Goal: Transaction & Acquisition: Purchase product/service

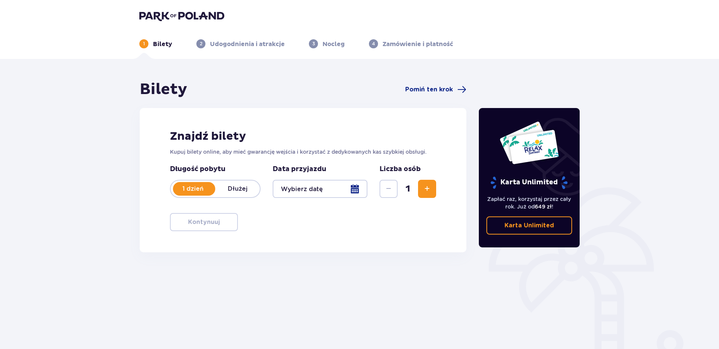
click at [355, 190] on div at bounding box center [320, 189] width 95 height 18
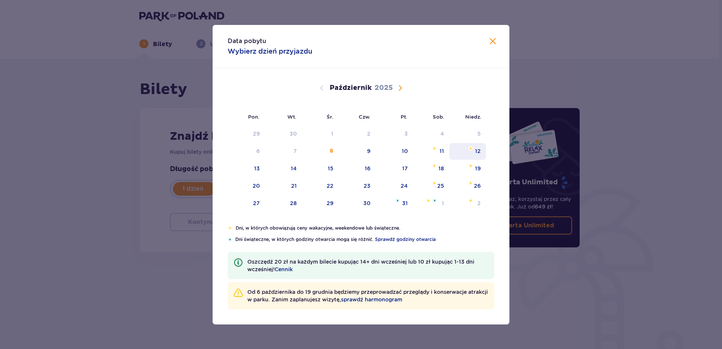
click at [477, 152] on div "12" at bounding box center [478, 151] width 6 height 8
type input "[DATE]"
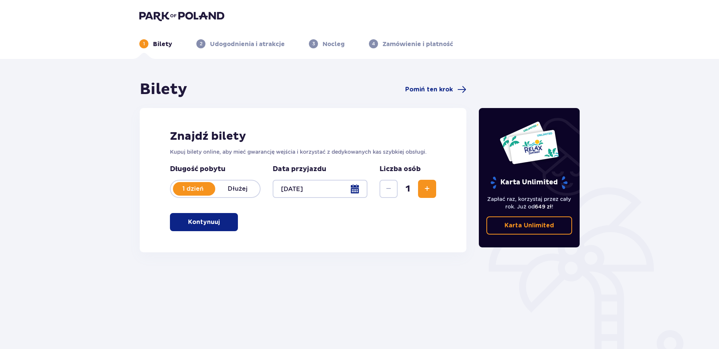
click at [430, 190] on span "Zwiększ" at bounding box center [427, 188] width 9 height 9
click at [427, 190] on span "Zwiększ" at bounding box center [427, 188] width 9 height 9
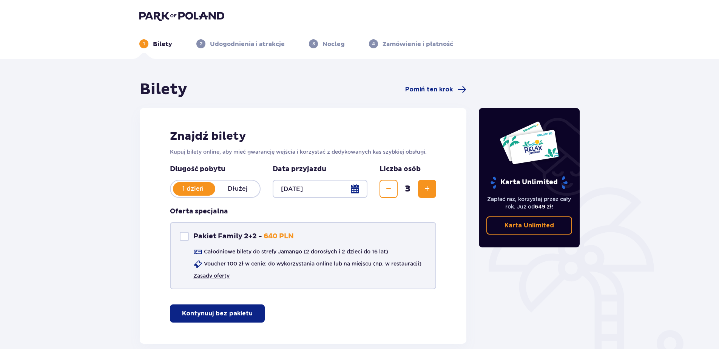
click at [226, 274] on link "Zasady oferty" at bounding box center [211, 276] width 36 height 8
click at [389, 190] on span "Zmniejsz" at bounding box center [388, 188] width 9 height 9
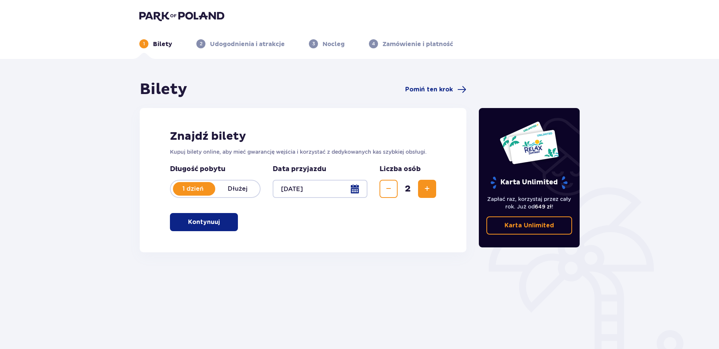
click at [426, 189] on span "Zwiększ" at bounding box center [427, 188] width 9 height 9
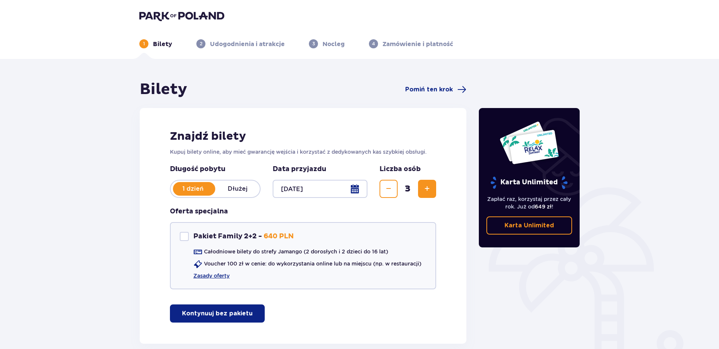
click at [226, 315] on p "Kontynuuj bez pakietu" at bounding box center [217, 313] width 71 height 8
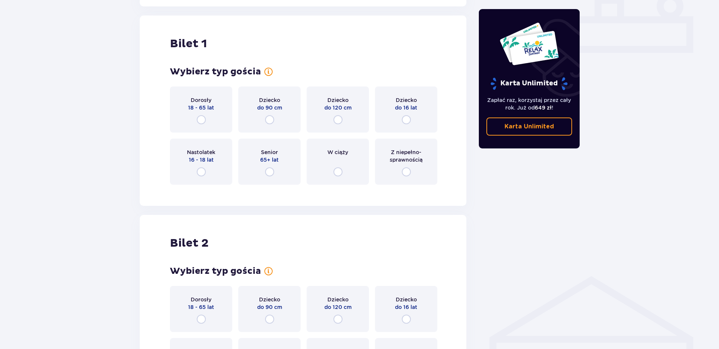
scroll to position [344, 0]
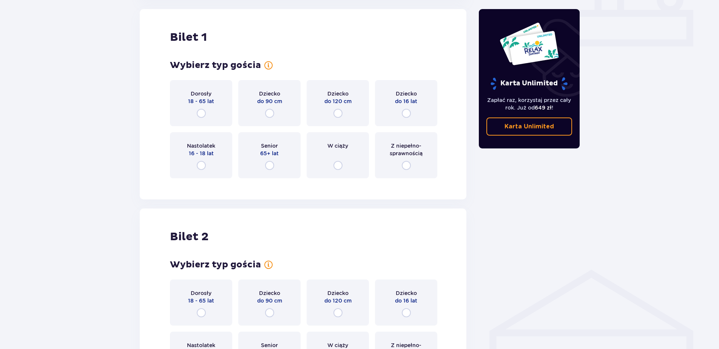
click at [270, 114] on input "radio" at bounding box center [269, 113] width 9 height 9
radio input "true"
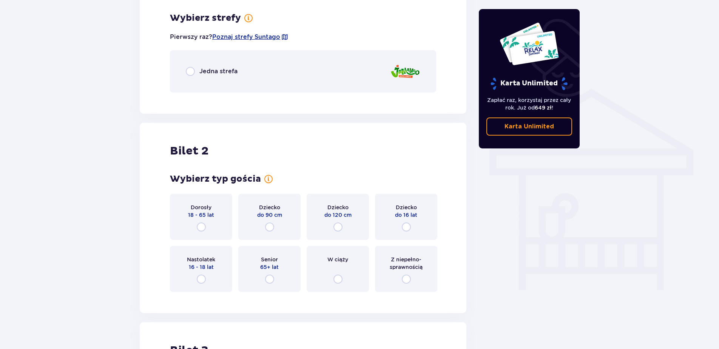
scroll to position [528, 0]
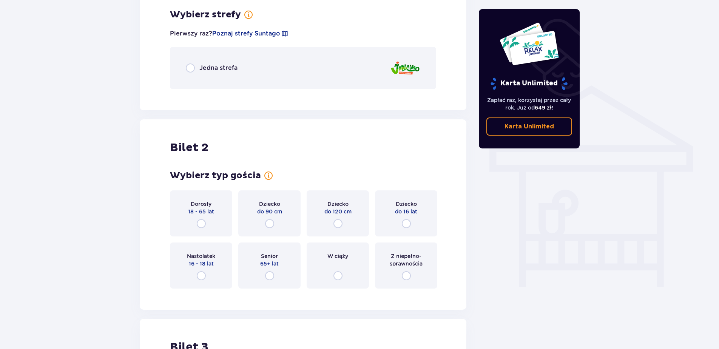
click at [190, 66] on input "radio" at bounding box center [190, 67] width 9 height 9
radio input "true"
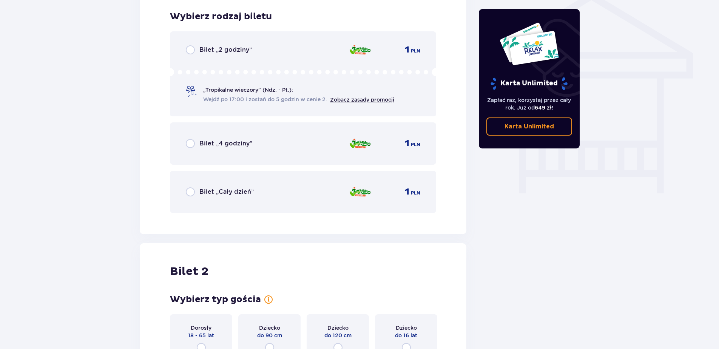
scroll to position [623, 0]
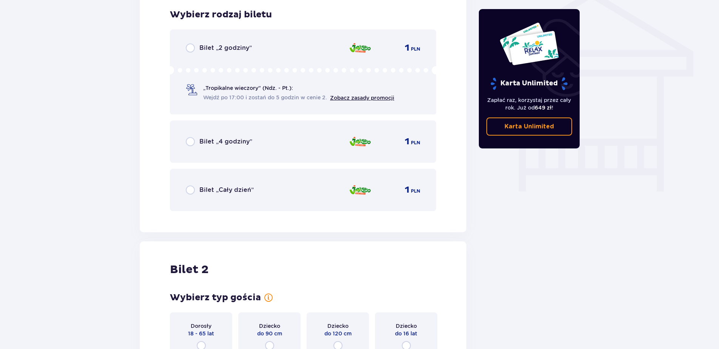
click at [191, 190] on input "radio" at bounding box center [190, 189] width 9 height 9
radio input "true"
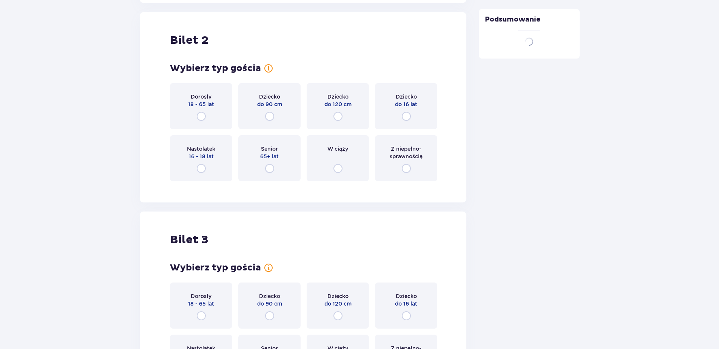
scroll to position [856, 0]
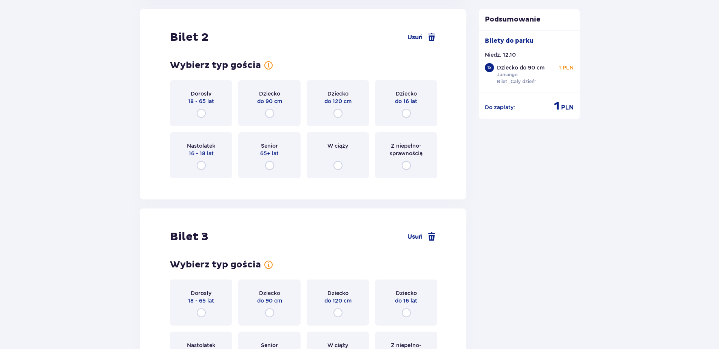
click at [201, 113] on input "radio" at bounding box center [201, 113] width 9 height 9
radio input "true"
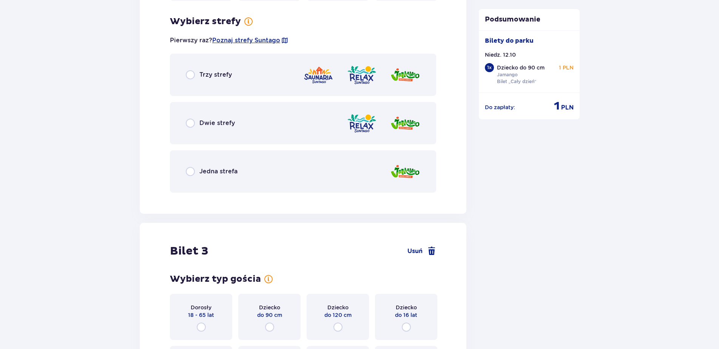
scroll to position [1040, 0]
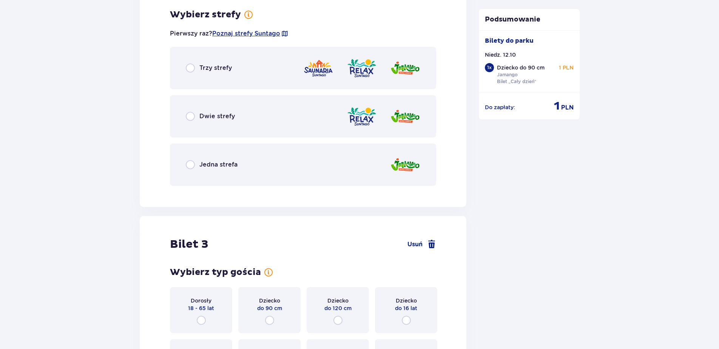
click at [190, 164] on input "radio" at bounding box center [190, 164] width 9 height 9
radio input "true"
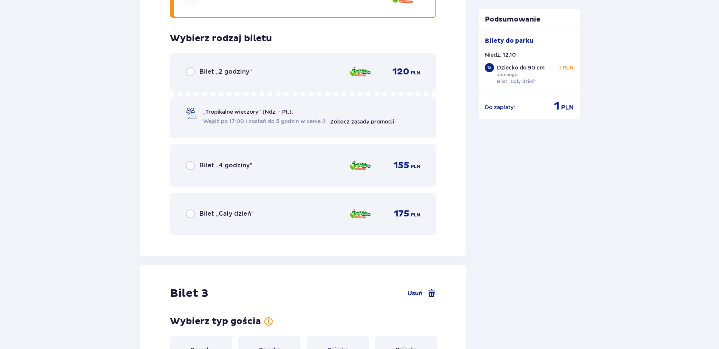
scroll to position [1232, 0]
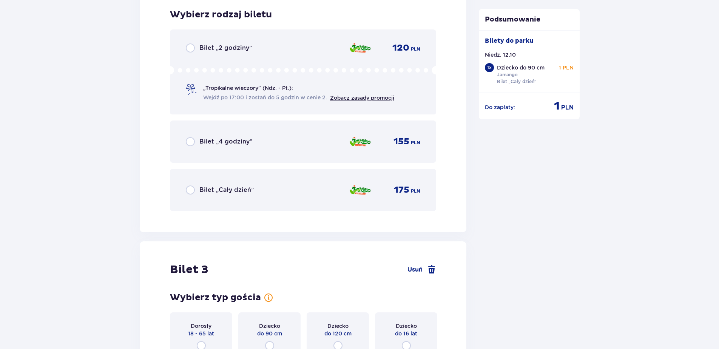
click at [192, 185] on div "Bilet „Cały dzień” 175 PLN" at bounding box center [303, 190] width 235 height 16
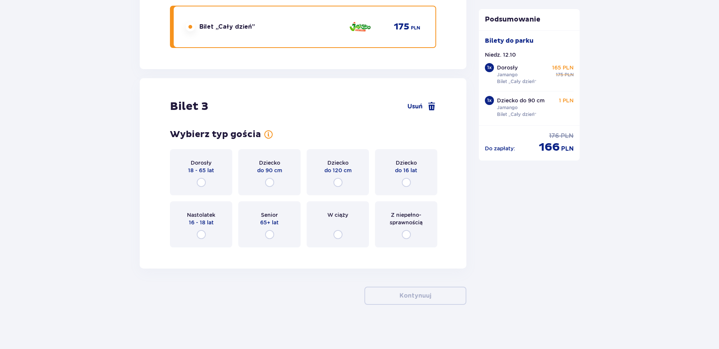
scroll to position [1396, 0]
click at [204, 178] on input "radio" at bounding box center [201, 181] width 9 height 9
radio input "true"
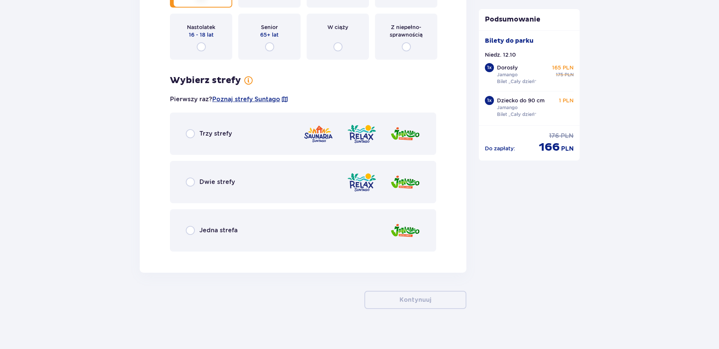
scroll to position [1588, 0]
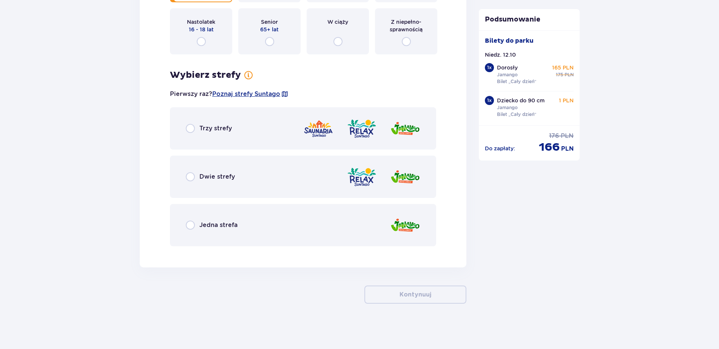
click at [191, 226] on input "radio" at bounding box center [190, 225] width 9 height 9
radio input "true"
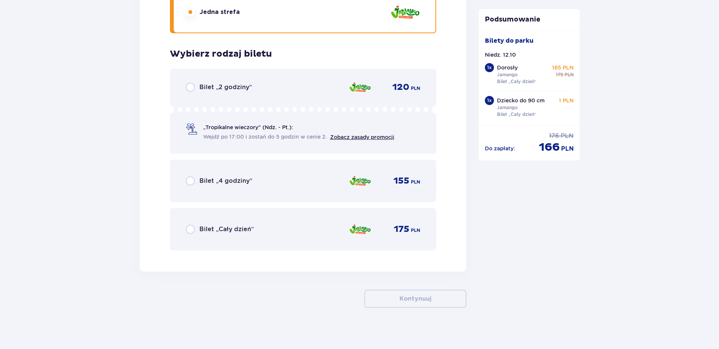
scroll to position [1805, 0]
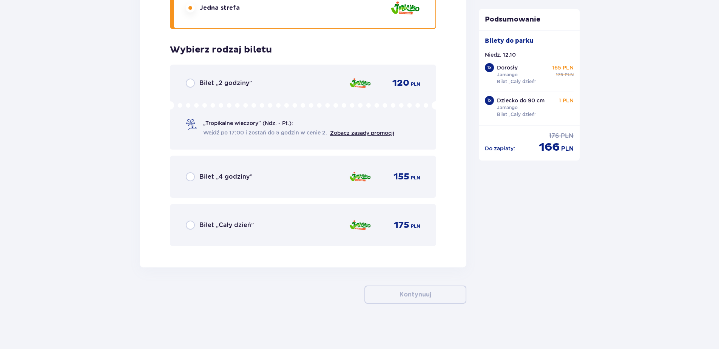
click at [190, 224] on input "radio" at bounding box center [190, 225] width 9 height 9
radio input "true"
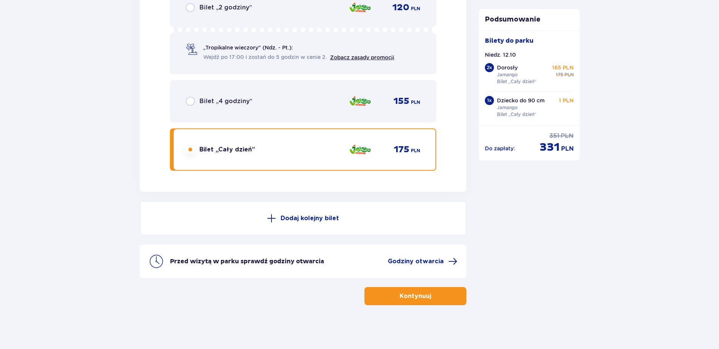
scroll to position [1882, 0]
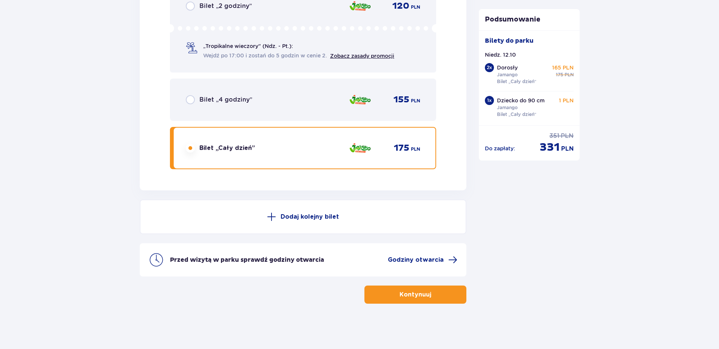
click at [408, 293] on p "Kontynuuj" at bounding box center [416, 295] width 32 height 8
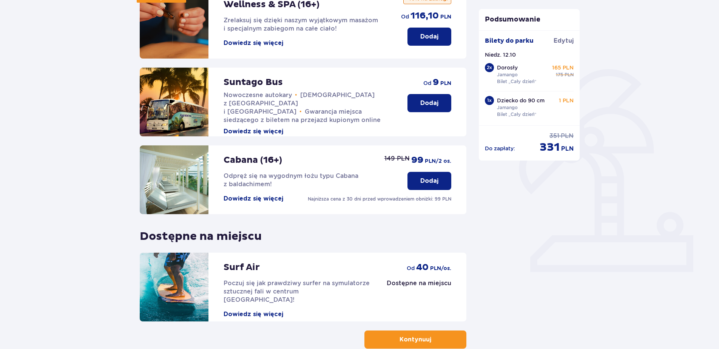
scroll to position [163, 0]
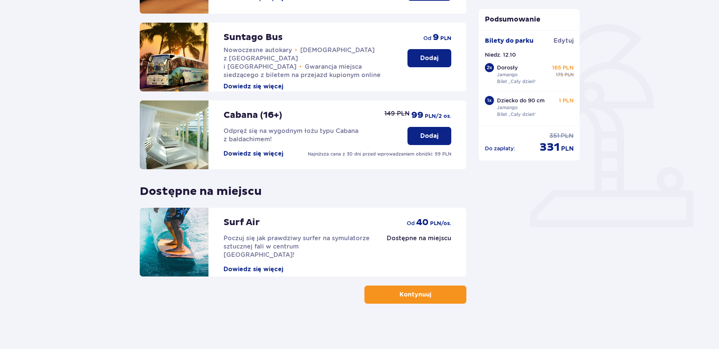
click at [416, 310] on div "Udogodnienia i atrakcje Pomiń ten krok Promocja online Wellness & SPA (16+) Zre…" at bounding box center [359, 122] width 719 height 453
click at [423, 297] on p "Kontynuuj" at bounding box center [416, 295] width 32 height 8
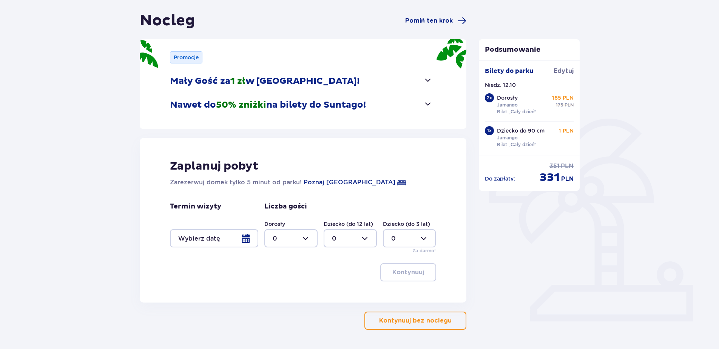
scroll to position [95, 0]
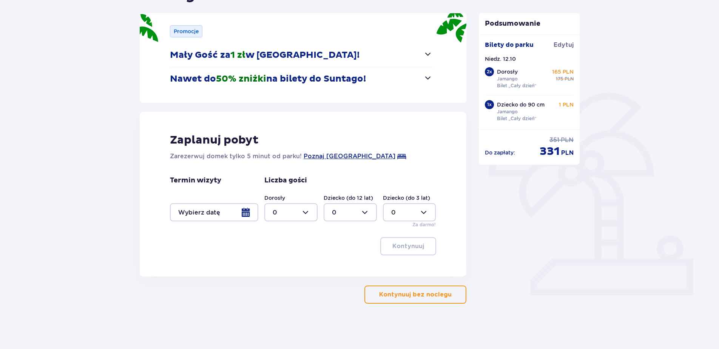
click at [408, 296] on p "Kontynuuj bez noclegu" at bounding box center [415, 295] width 73 height 8
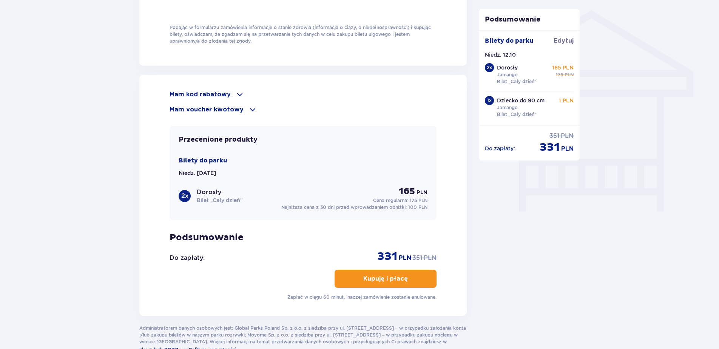
scroll to position [651, 0]
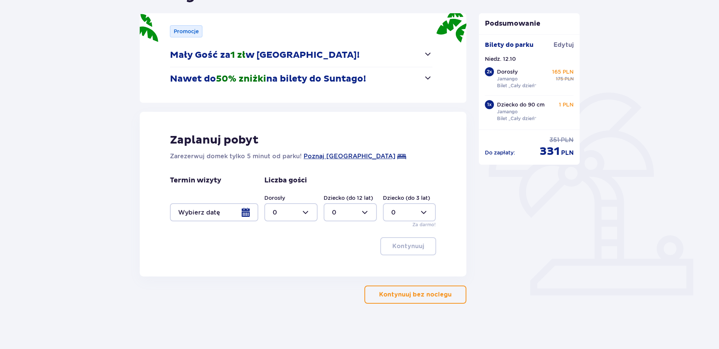
scroll to position [95, 0]
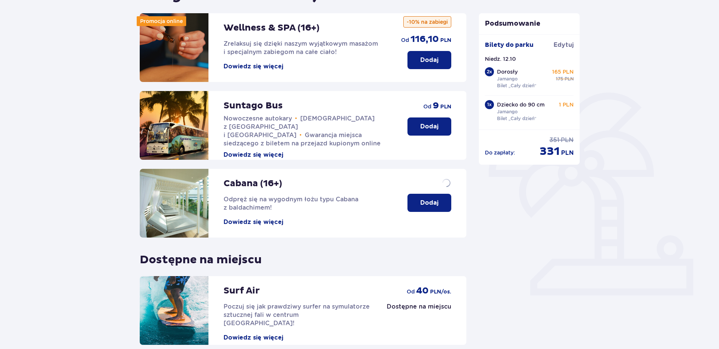
scroll to position [163, 0]
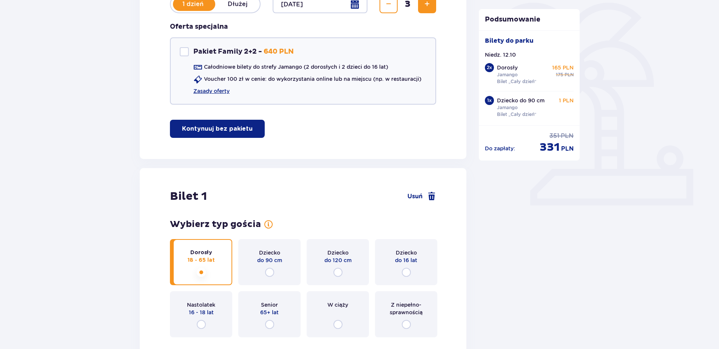
scroll to position [264, 0]
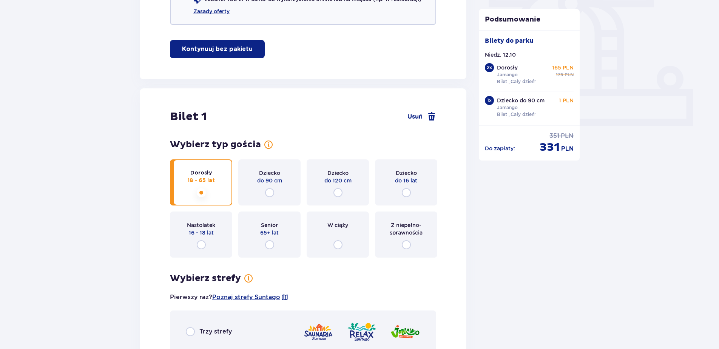
click at [231, 46] on p "Kontynuuj bez pakietu" at bounding box center [217, 49] width 71 height 8
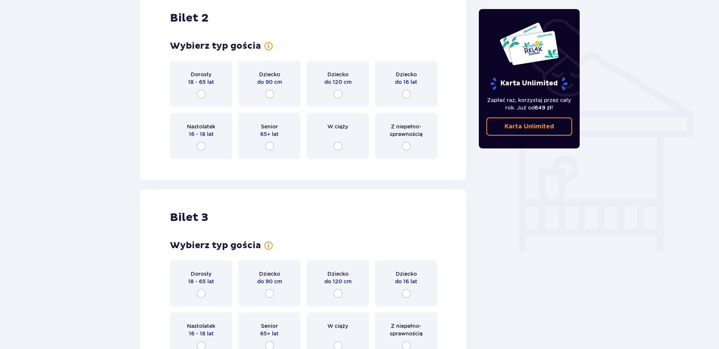
scroll to position [561, 0]
click at [337, 94] on input "radio" at bounding box center [338, 95] width 9 height 9
radio input "true"
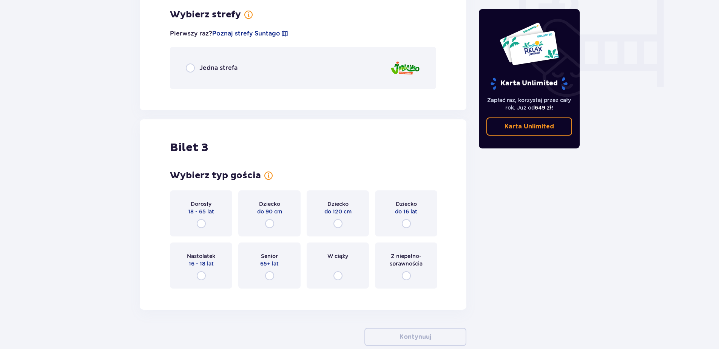
scroll to position [539, 0]
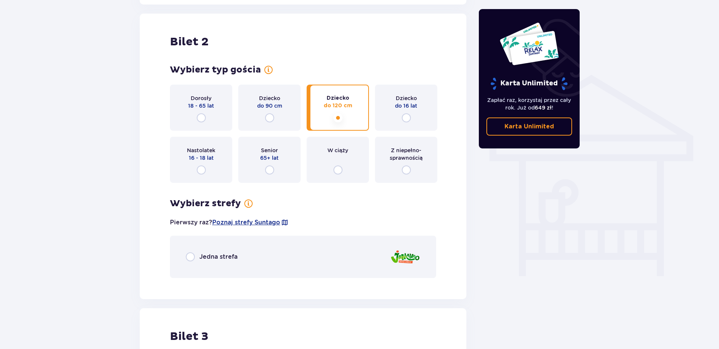
click at [269, 117] on input "radio" at bounding box center [269, 117] width 9 height 9
radio input "true"
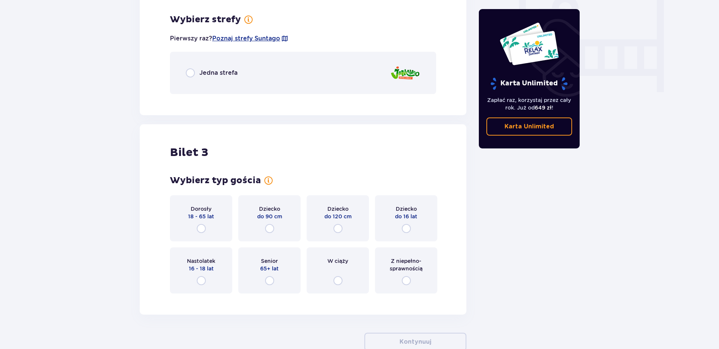
scroll to position [728, 0]
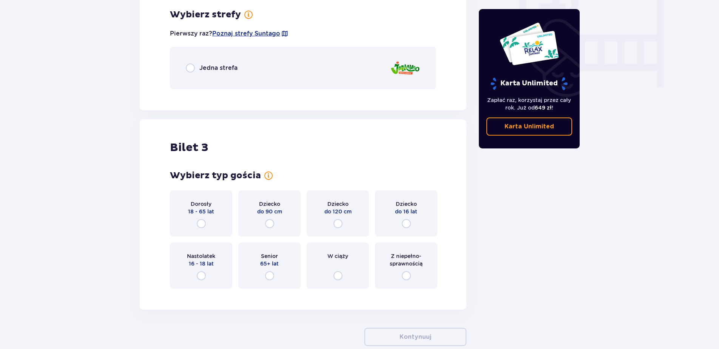
click at [192, 68] on input "radio" at bounding box center [190, 67] width 9 height 9
radio input "true"
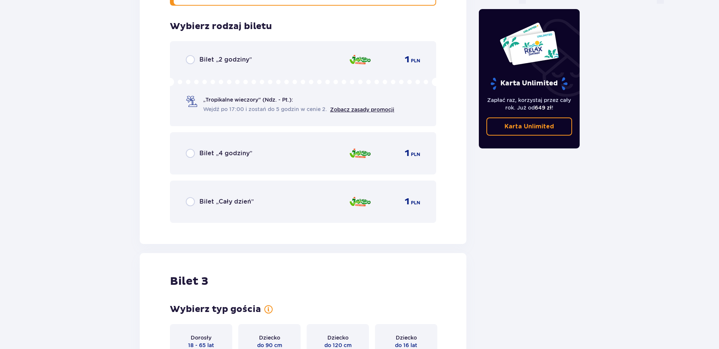
scroll to position [823, 0]
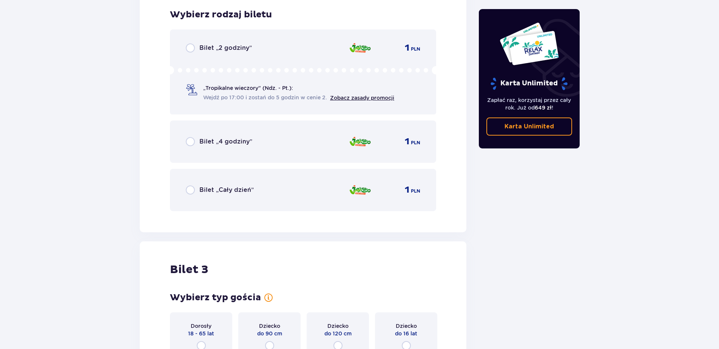
click at [189, 187] on input "radio" at bounding box center [190, 189] width 9 height 9
radio input "true"
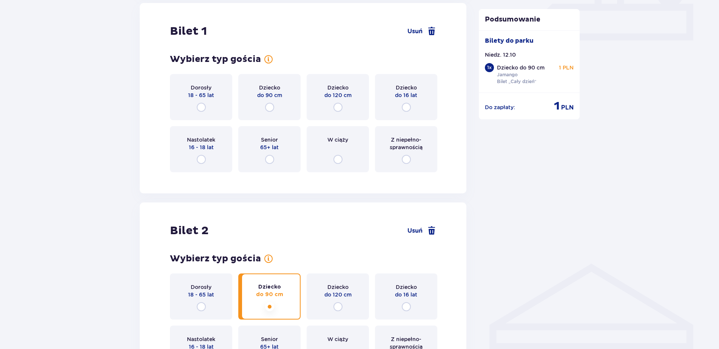
scroll to position [344, 0]
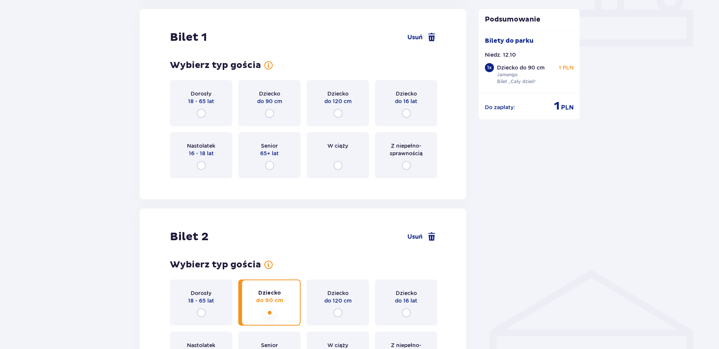
drag, startPoint x: 202, startPoint y: 110, endPoint x: 276, endPoint y: 257, distance: 164.0
click at [276, 257] on div "Bilety Pomiń ten krok Znajdź bilety Kupuj bilety online, aby mieć gwarancję wej…" at bounding box center [303, 341] width 327 height 1211
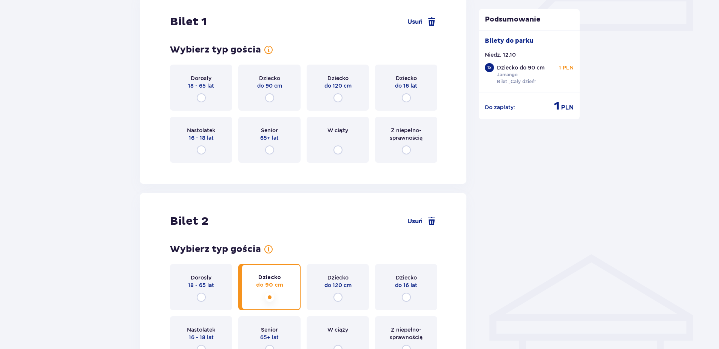
scroll to position [306, 0]
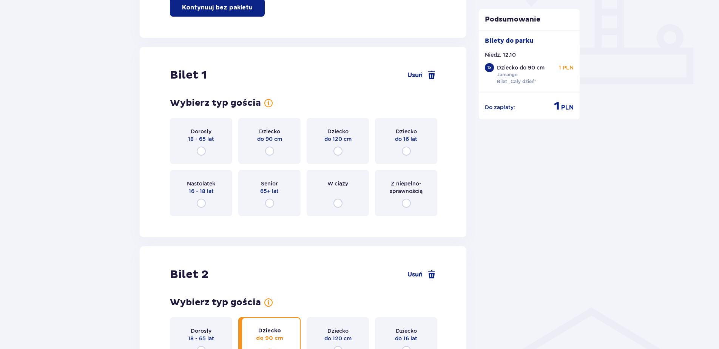
click at [204, 150] on input "radio" at bounding box center [201, 151] width 9 height 9
radio input "true"
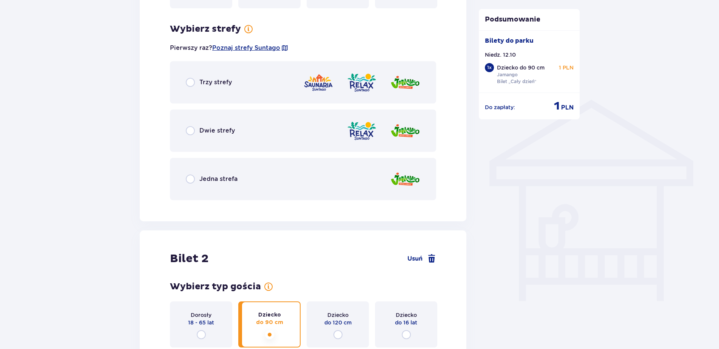
scroll to position [528, 0]
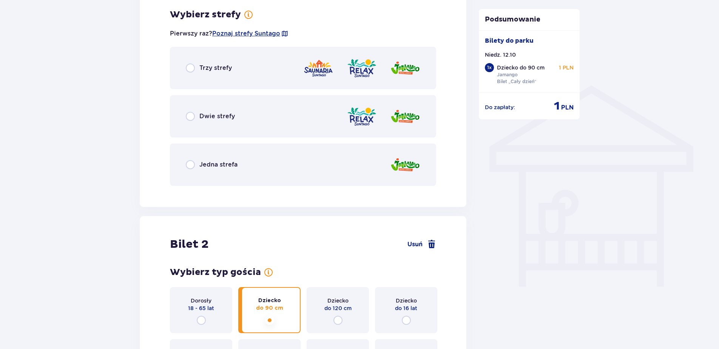
click at [190, 116] on input "radio" at bounding box center [190, 116] width 9 height 9
radio input "true"
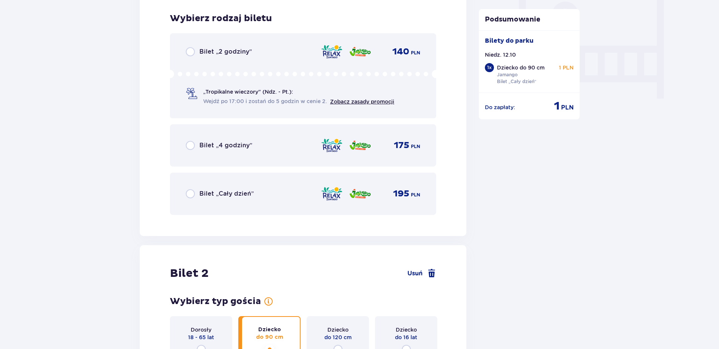
scroll to position [720, 0]
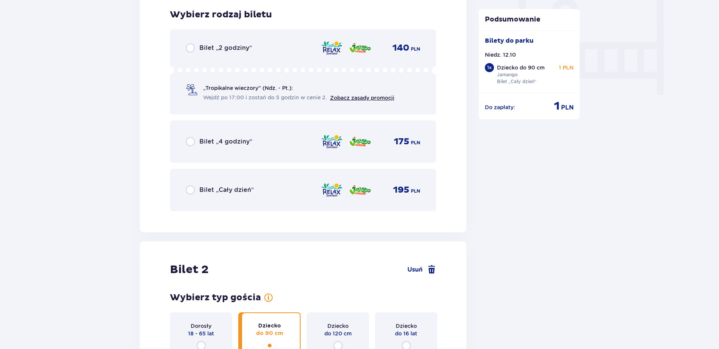
click at [194, 190] on input "radio" at bounding box center [190, 189] width 9 height 9
radio input "true"
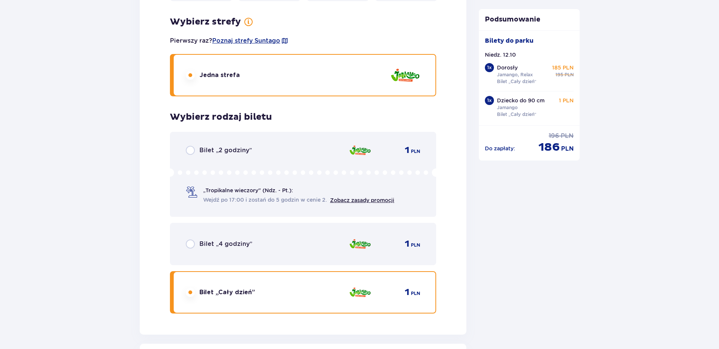
scroll to position [1396, 0]
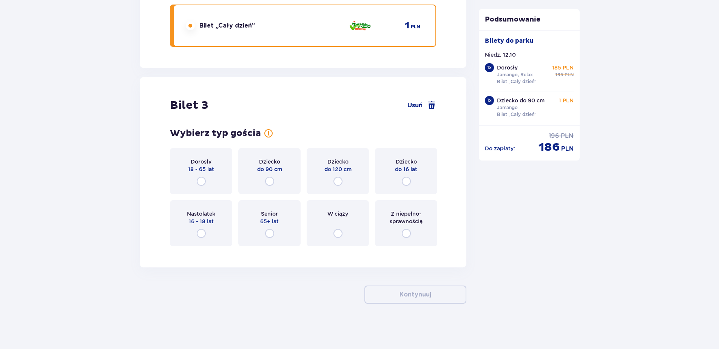
click at [200, 179] on input "radio" at bounding box center [201, 181] width 9 height 9
radio input "true"
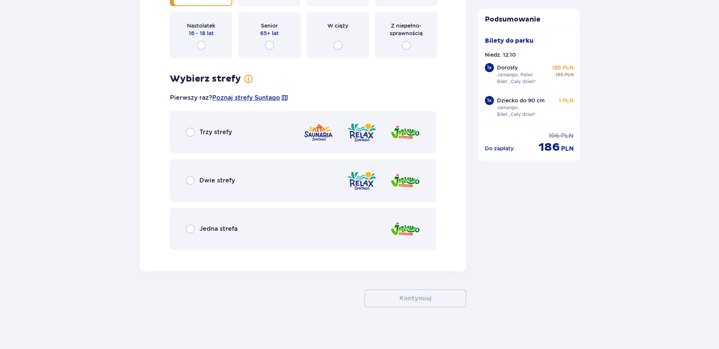
scroll to position [1588, 0]
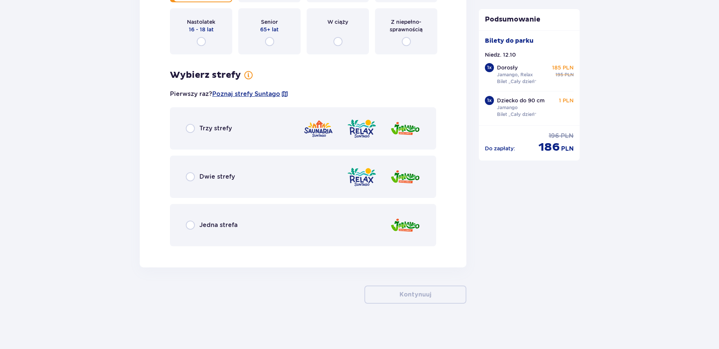
click at [192, 178] on input "radio" at bounding box center [190, 176] width 9 height 9
radio input "true"
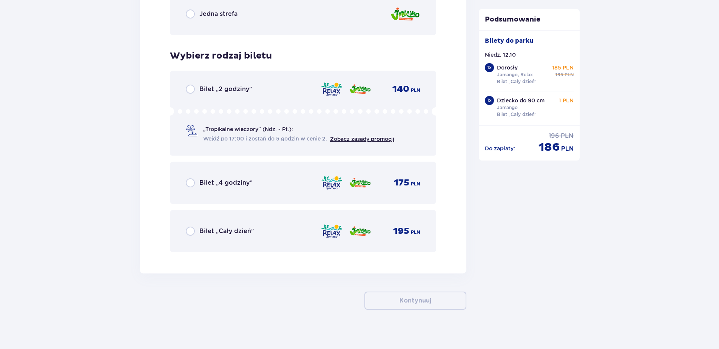
scroll to position [1805, 0]
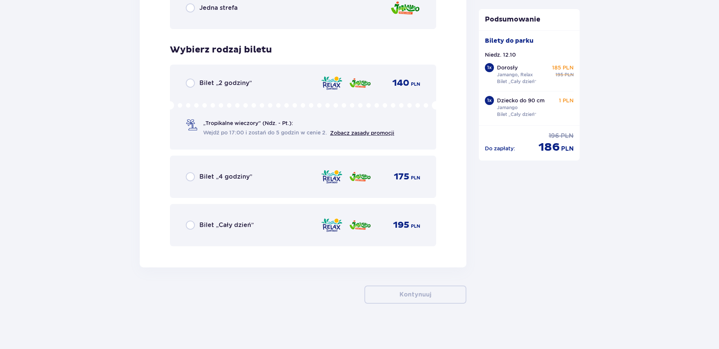
click at [191, 222] on input "radio" at bounding box center [190, 225] width 9 height 9
radio input "true"
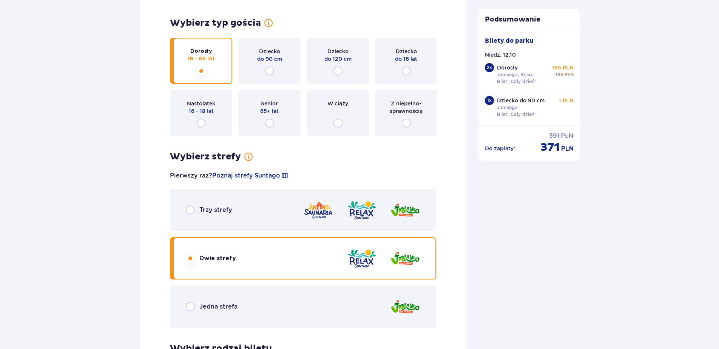
scroll to position [1580, 0]
